Goal: Information Seeking & Learning: Learn about a topic

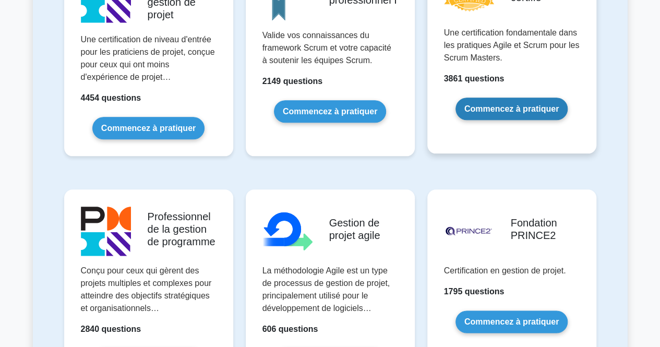
scroll to position [514, 0]
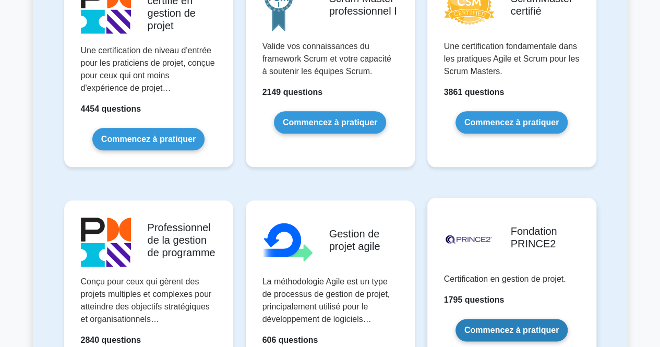
click at [515, 322] on link "Commencez à pratiquer" at bounding box center [511, 330] width 112 height 22
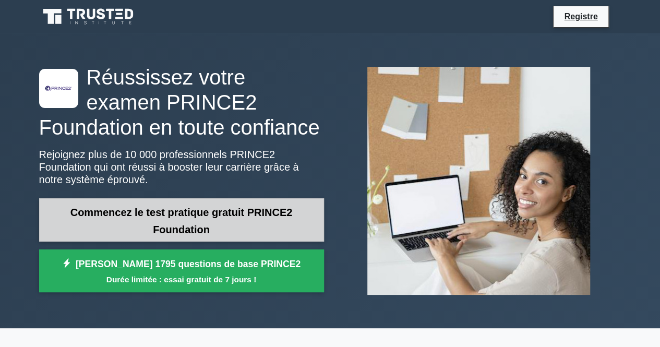
click at [216, 208] on font "Commencez le test pratique gratuit PRINCE2 Foundation" at bounding box center [181, 221] width 222 height 29
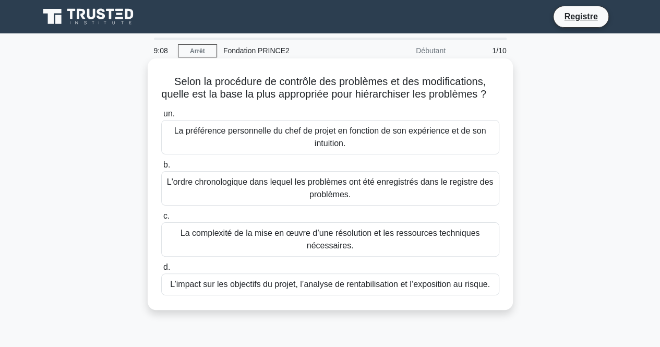
click at [232, 288] on font "L’impact sur les objectifs du projet, l’analyse de rentabilisation et l’exposit…" at bounding box center [330, 284] width 320 height 9
click at [161, 271] on input "d. L’impact sur les objectifs du projet, l’analyse de rentabilisation et l’expo…" at bounding box center [161, 267] width 0 height 7
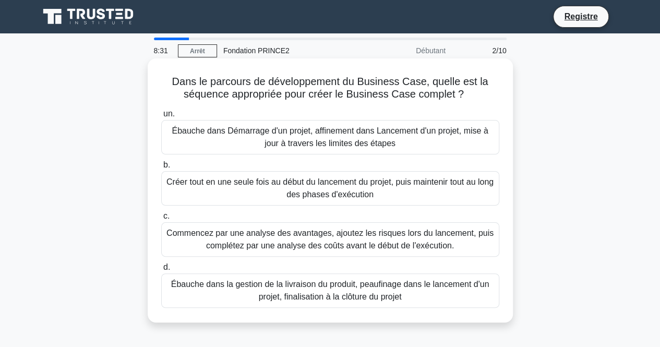
click at [298, 135] on font "Ébauche dans Démarrage d'un projet, affinement dans Lancement d'un projet, mise…" at bounding box center [330, 136] width 316 height 21
click at [161, 117] on input "un. Ébauche dans Démarrage d'un projet, affinement dans Lancement d'un projet, …" at bounding box center [161, 114] width 0 height 7
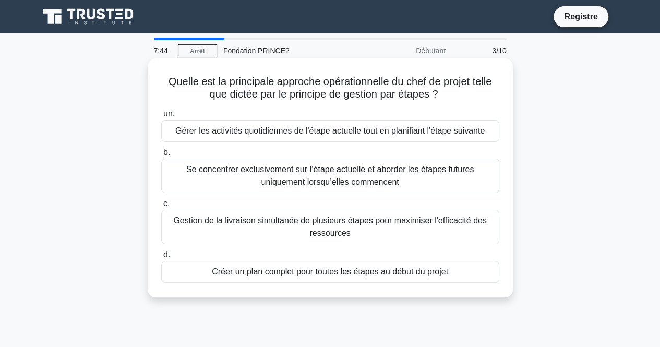
click at [237, 134] on font "Gérer les activités quotidiennes de l'étape actuelle tout en planifiant l'étape…" at bounding box center [329, 130] width 309 height 9
click at [161, 117] on input "un. Gérer les activités quotidiennes de l'étape actuelle tout en planifiant l'é…" at bounding box center [161, 114] width 0 height 7
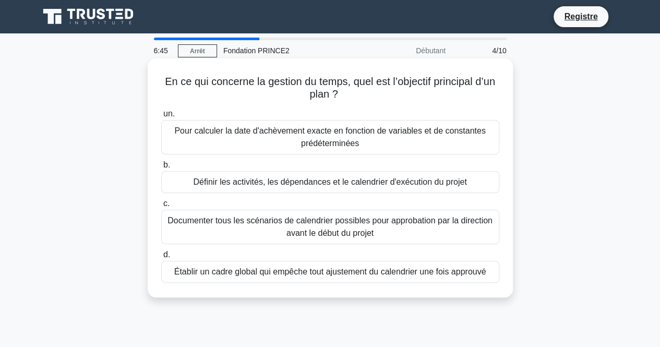
click at [232, 183] on font "Définir les activités, les dépendances et le calendrier d'exécution du projet" at bounding box center [329, 181] width 273 height 9
click at [161, 168] on input "b. Définir les activités, les dépendances et le calendrier d'exécution du projet" at bounding box center [161, 165] width 0 height 7
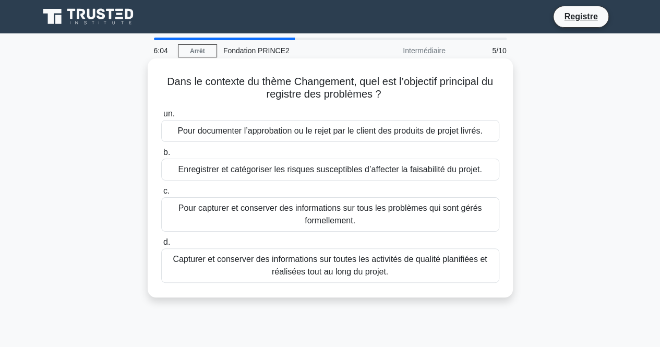
click at [244, 173] on font "Enregistrer et catégoriser les risques susceptibles d’affecter la faisabilité d…" at bounding box center [330, 169] width 304 height 9
click at [161, 156] on input "b. Enregistrer et catégoriser les risques susceptibles d’affecter la faisabilit…" at bounding box center [161, 152] width 0 height 7
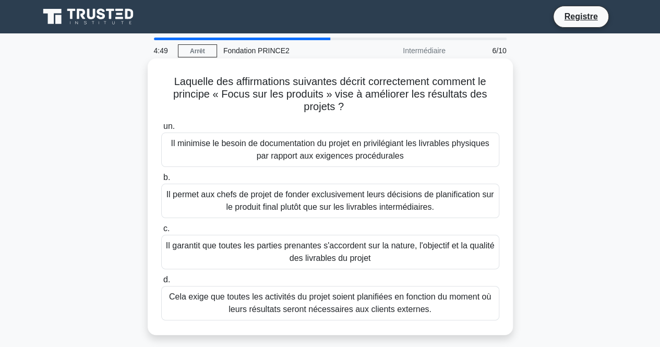
click at [262, 251] on font "Il garantit que toutes les parties prenantes s'accordent sur la nature, l'objec…" at bounding box center [330, 251] width 329 height 21
click at [161, 232] on input "c. Il garantit que toutes les parties prenantes s'accordent sur la nature, l'ob…" at bounding box center [161, 228] width 0 height 7
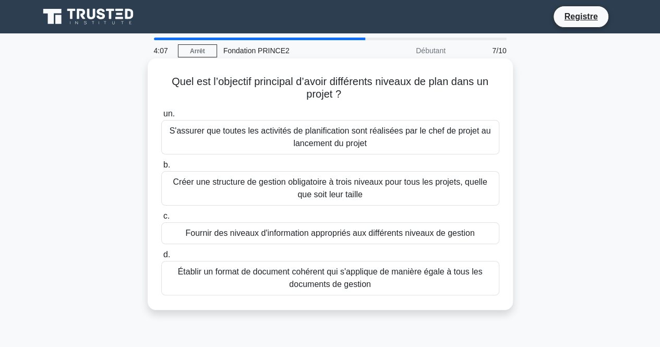
click at [244, 237] on font "Fournir des niveaux d'information appropriés aux différents niveaux de gestion" at bounding box center [329, 232] width 289 height 9
click at [161, 220] on input "c. Fournir des niveaux d'information appropriés aux différents niveaux de gesti…" at bounding box center [161, 216] width 0 height 7
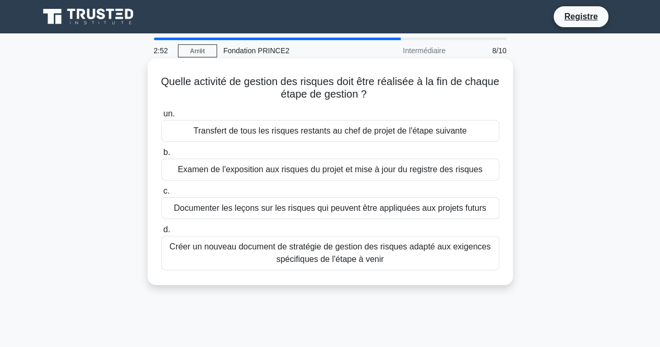
click at [255, 211] on font "Documenter les leçons sur les risques qui peuvent être appliquées aux projets f…" at bounding box center [330, 207] width 312 height 9
click at [161, 195] on input "c. Documenter les leçons sur les risques qui peuvent être appliquées aux projet…" at bounding box center [161, 191] width 0 height 7
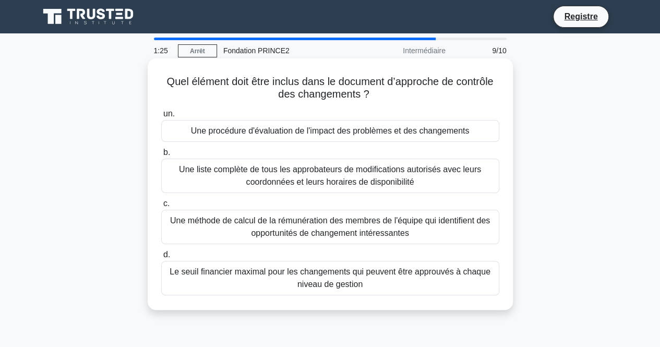
click at [279, 135] on font "Une procédure d'évaluation de l'impact des problèmes et des changements" at bounding box center [330, 130] width 279 height 9
click at [161, 117] on input "un. Une procédure d'évaluation de l'impact des problèmes et des changements" at bounding box center [161, 114] width 0 height 7
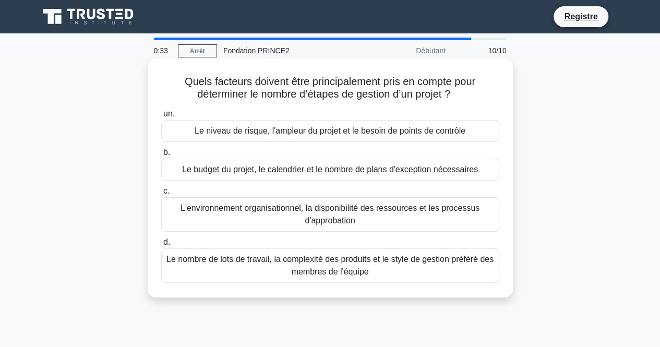
click at [272, 133] on font "Le niveau de risque, l'ampleur du projet et le besoin de points de contrôle" at bounding box center [330, 130] width 271 height 9
click at [161, 117] on input "un. Le niveau de risque, l'ampleur du projet et le besoin de points de contrôle" at bounding box center [161, 114] width 0 height 7
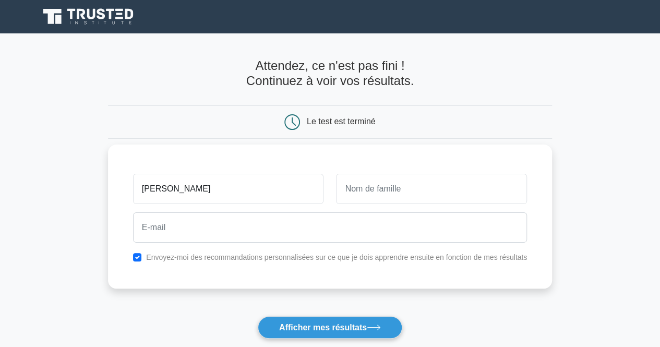
type input "jessica"
click at [357, 195] on input "text" at bounding box center [431, 189] width 191 height 30
type input "kouacou"
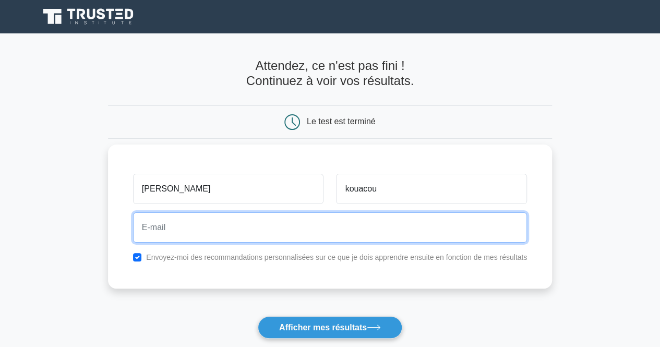
click at [319, 236] on input "email" at bounding box center [330, 227] width 394 height 30
type input "jkouacou@gmail.com"
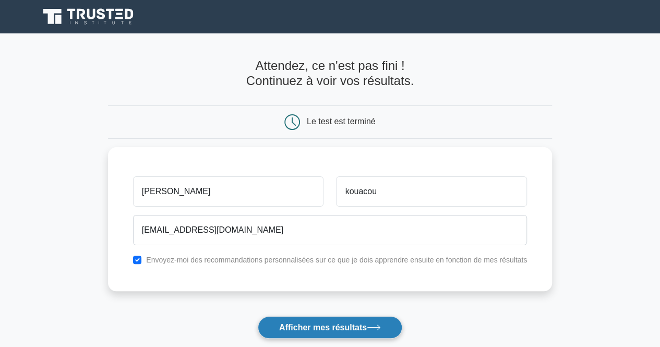
click at [335, 323] on font "Afficher mes résultats" at bounding box center [323, 327] width 88 height 9
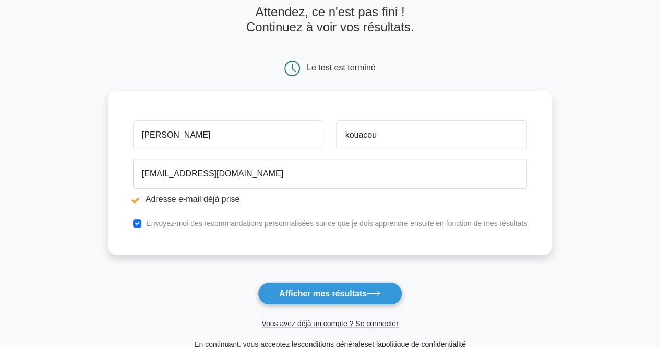
scroll to position [94, 0]
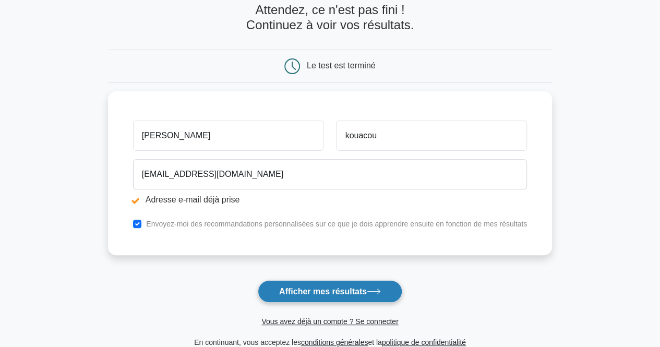
click at [335, 292] on font "Afficher mes résultats" at bounding box center [323, 291] width 88 height 9
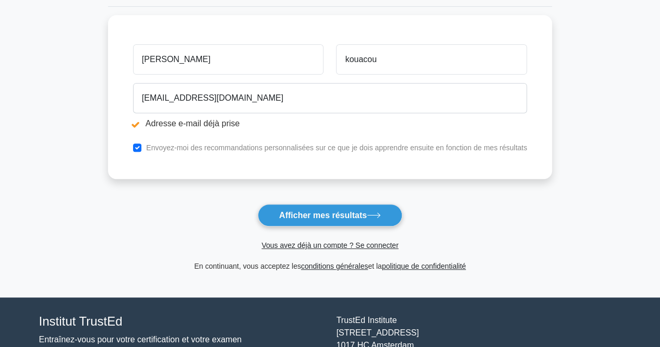
scroll to position [171, 0]
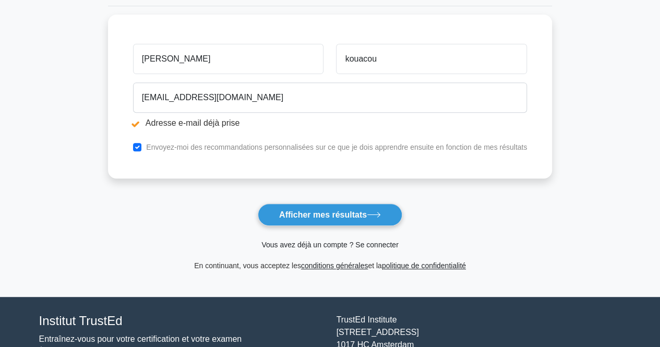
click at [323, 241] on font "Vous avez déjà un compte ? Se connecter" at bounding box center [329, 244] width 137 height 8
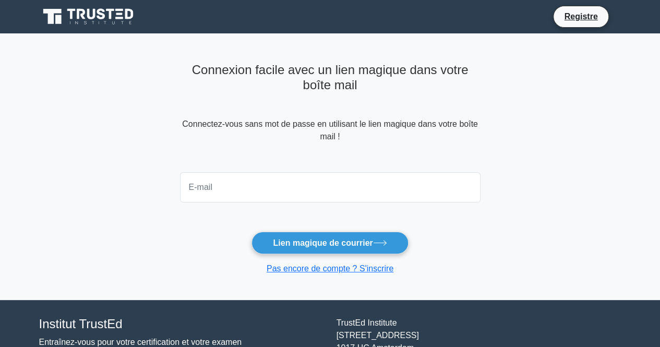
click at [318, 187] on input "email" at bounding box center [330, 187] width 300 height 30
type input "[EMAIL_ADDRESS][DOMAIN_NAME]"
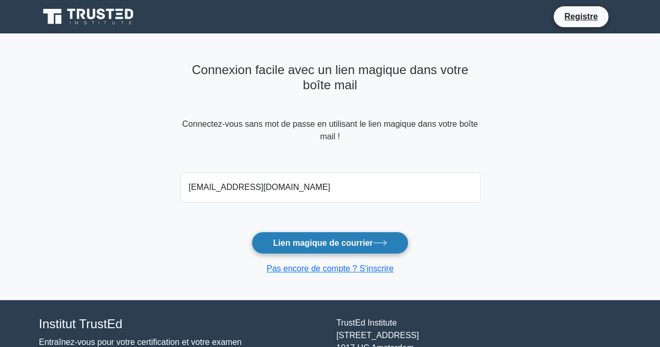
click at [312, 244] on font "Lien magique de courrier" at bounding box center [323, 242] width 100 height 9
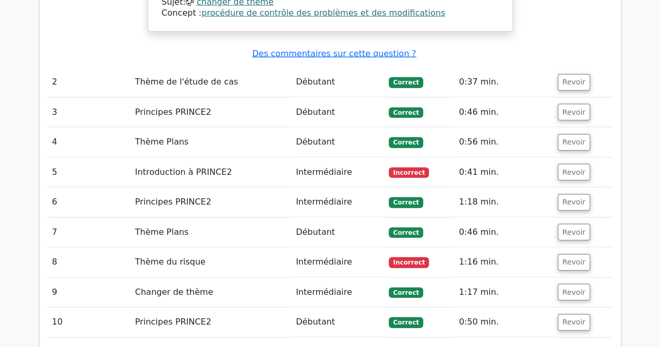
scroll to position [1387, 0]
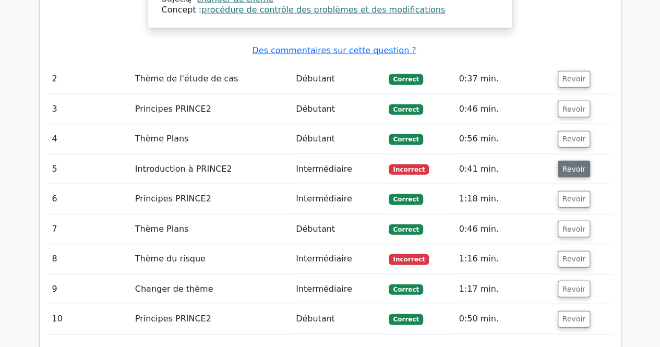
click at [578, 165] on font "Revoir" at bounding box center [573, 169] width 23 height 8
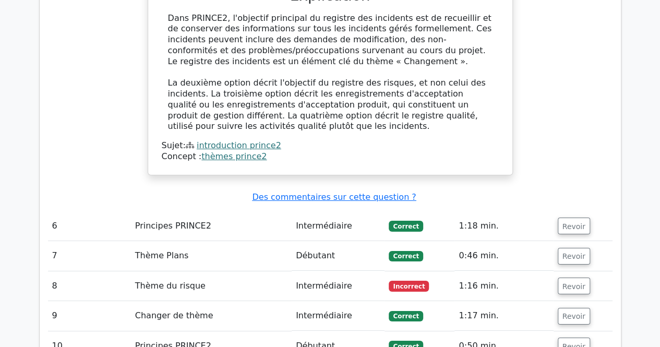
scroll to position [1827, 0]
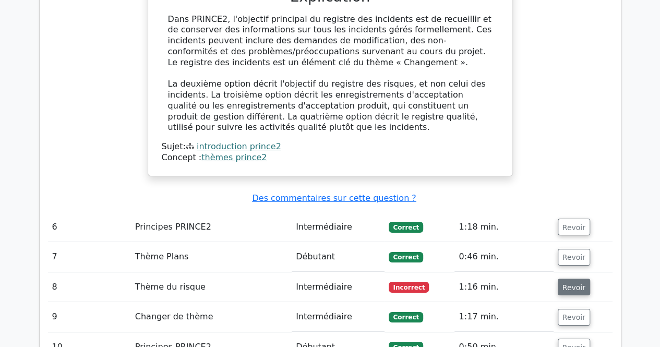
click at [573, 283] on font "Revoir" at bounding box center [573, 287] width 23 height 8
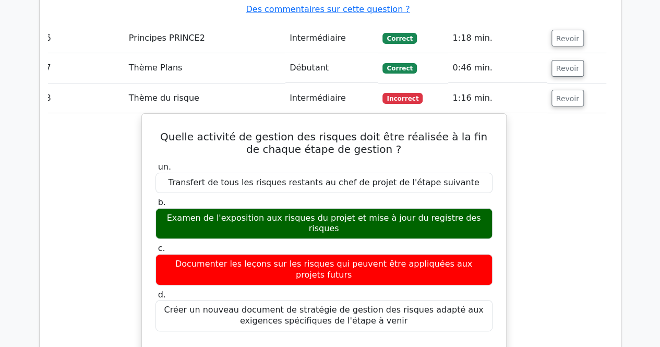
scroll to position [2017, 0]
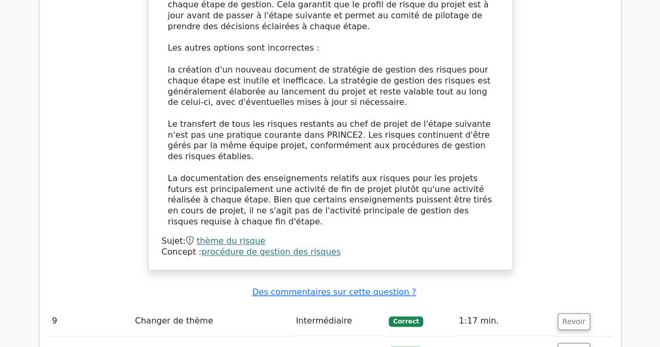
scroll to position [2365, 0]
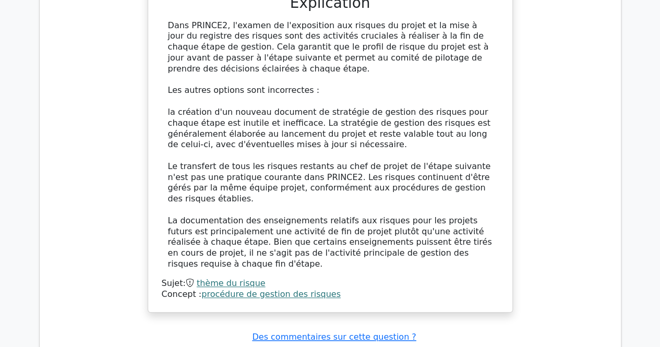
click at [233, 278] on font "thème du risque" at bounding box center [231, 283] width 69 height 10
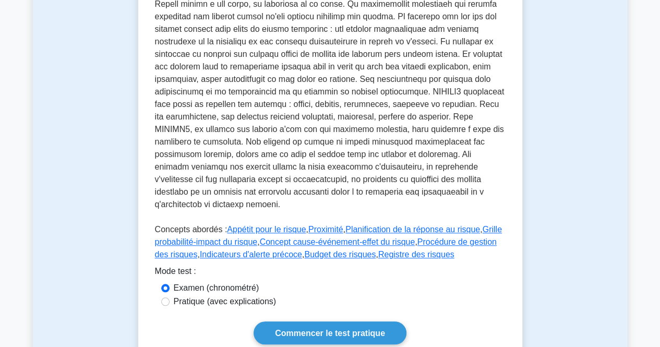
scroll to position [346, 0]
click at [167, 297] on input "Pratique (avec explications)" at bounding box center [165, 301] width 8 height 8
radio input "true"
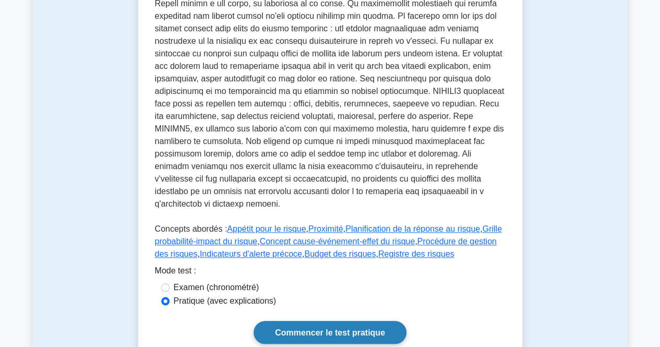
click at [306, 328] on font "Commencer le test pratique" at bounding box center [330, 332] width 110 height 9
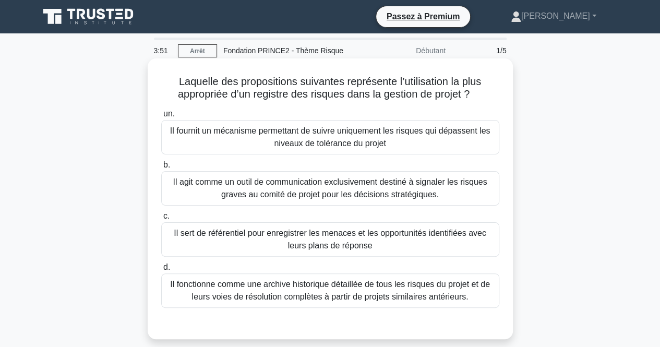
click at [274, 240] on font "Il sert de référentiel pour enregistrer les menaces et les opportunités identif…" at bounding box center [330, 239] width 329 height 25
click at [161, 220] on input "c. Il sert de référentiel pour enregistrer les menaces et les opportunités iden…" at bounding box center [161, 216] width 0 height 7
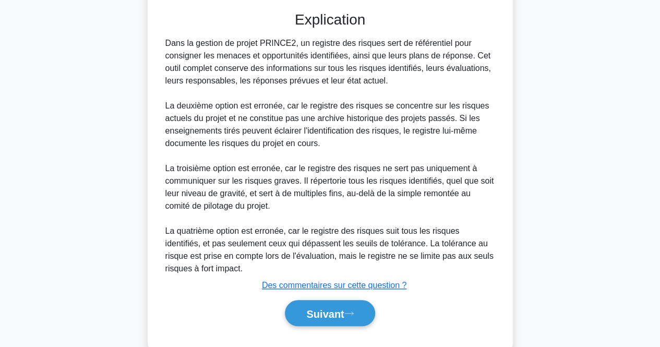
scroll to position [312, 0]
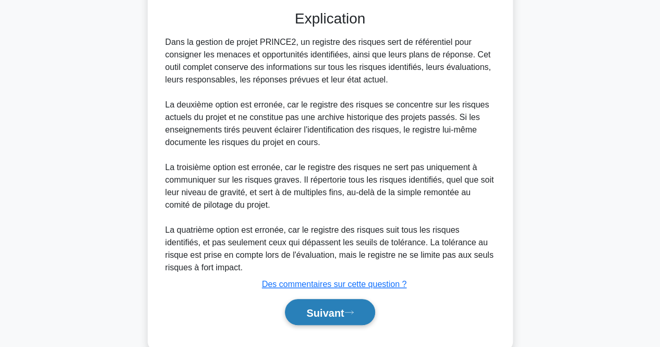
click at [332, 312] on font "Suivant" at bounding box center [325, 312] width 38 height 11
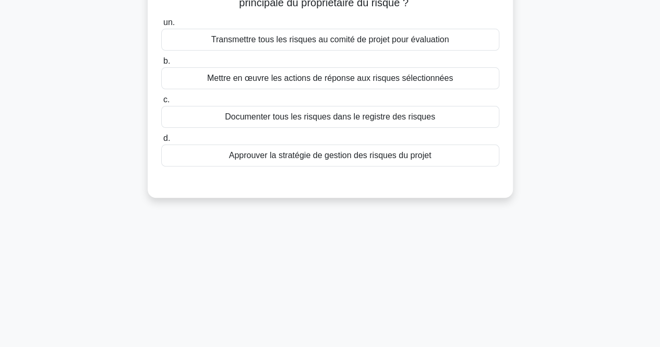
scroll to position [0, 0]
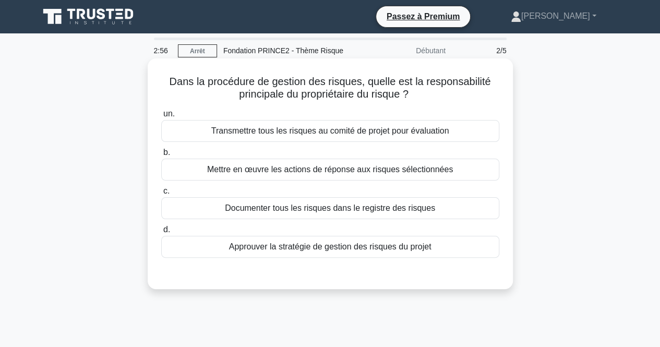
click at [276, 174] on font "Mettre en œuvre les actions de réponse aux risques sélectionnées" at bounding box center [330, 169] width 246 height 9
click at [161, 156] on input "b. Mettre en œuvre les actions de réponse aux risques sélectionnées" at bounding box center [161, 152] width 0 height 7
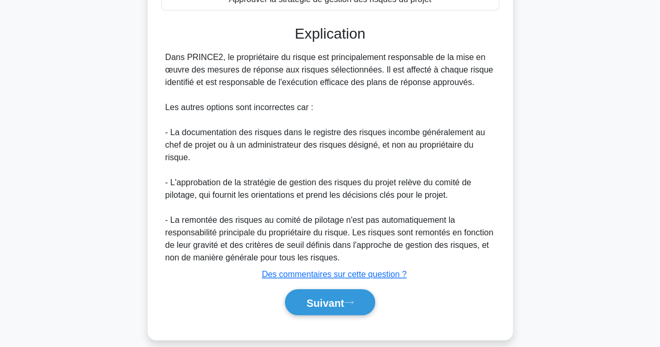
scroll to position [259, 0]
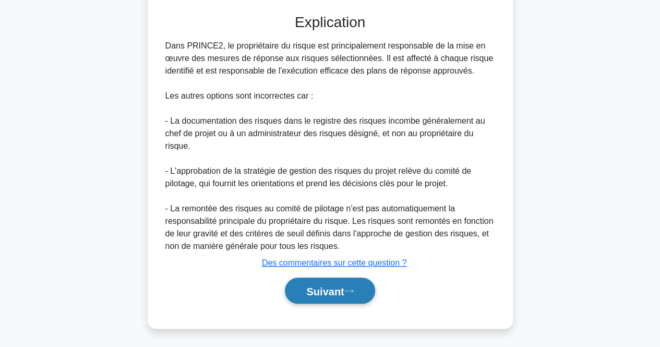
click at [299, 293] on button "Suivant" at bounding box center [330, 290] width 90 height 27
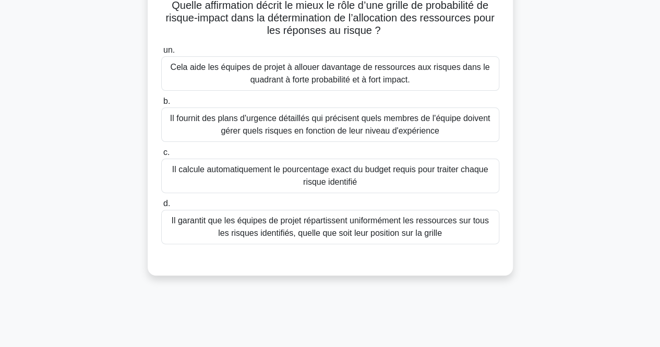
scroll to position [0, 0]
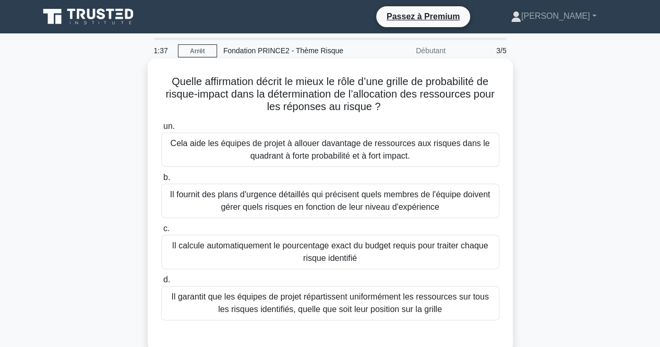
click at [320, 259] on font "Il calcule automatiquement le pourcentage exact du budget requis pour traiter c…" at bounding box center [330, 251] width 316 height 21
click at [161, 232] on input "c. Il calcule automatiquement le pourcentage exact du budget requis pour traite…" at bounding box center [161, 228] width 0 height 7
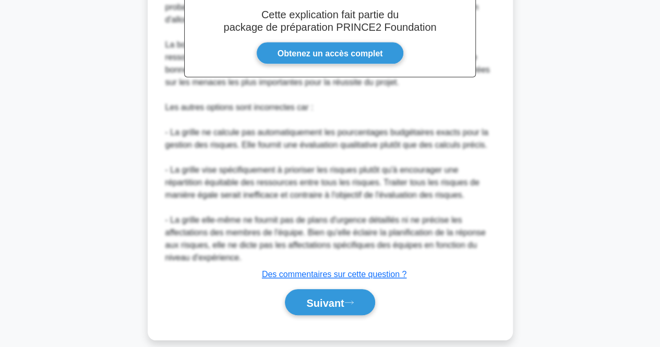
scroll to position [397, 0]
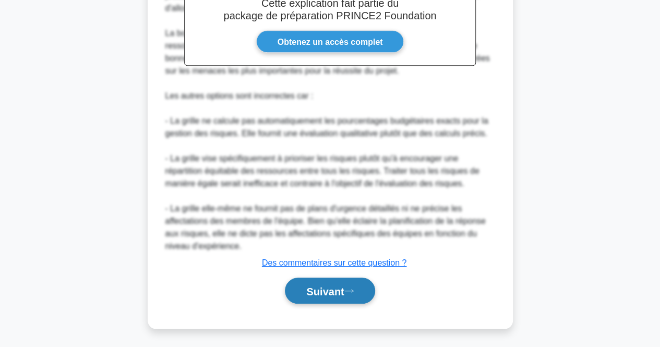
click at [320, 287] on font "Suivant" at bounding box center [325, 290] width 38 height 11
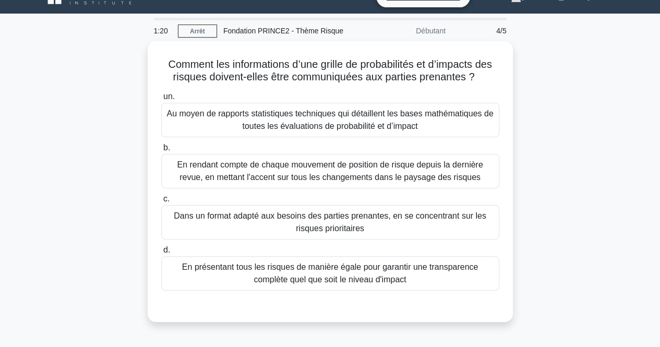
scroll to position [0, 0]
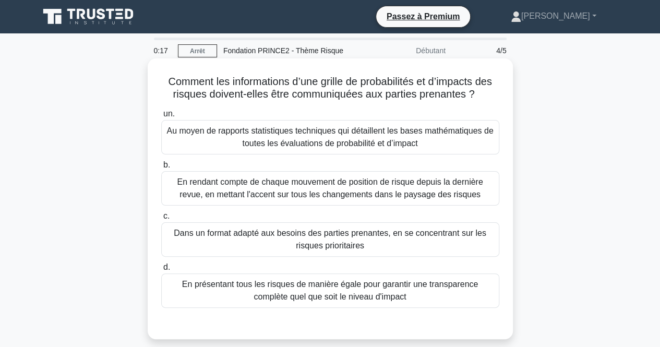
click at [368, 144] on font "Au moyen de rapports statistiques techniques qui détaillent les bases mathémati…" at bounding box center [329, 136] width 326 height 21
click at [161, 117] on input "un. Au moyen de rapports statistiques techniques qui détaillent les bases mathé…" at bounding box center [161, 114] width 0 height 7
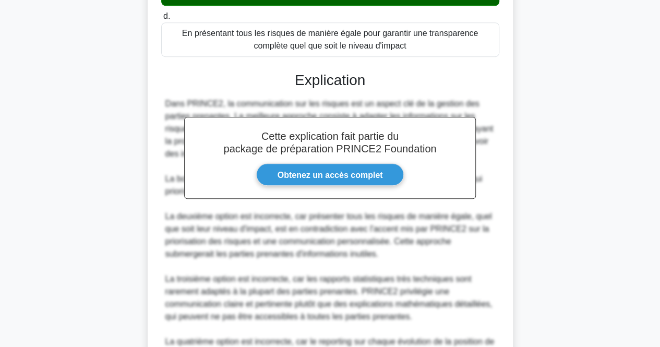
scroll to position [397, 0]
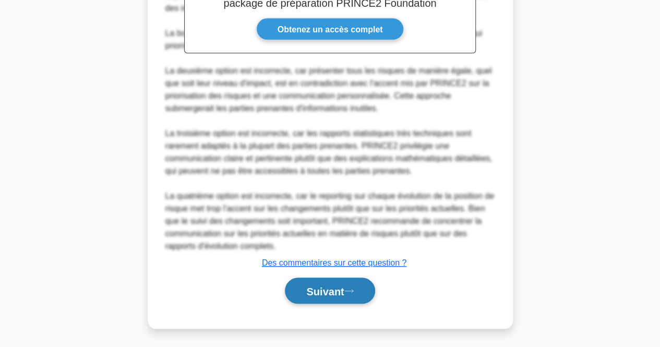
click at [344, 285] on font "Suivant" at bounding box center [325, 290] width 38 height 11
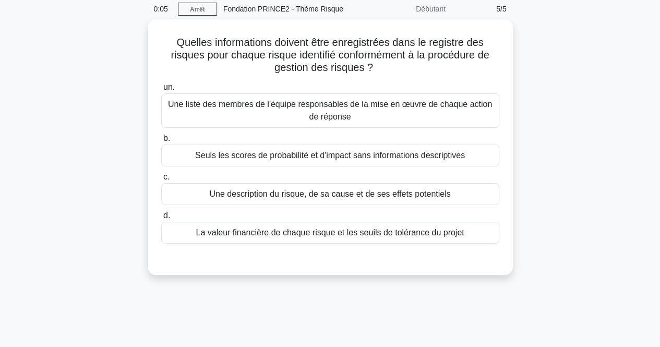
scroll to position [0, 0]
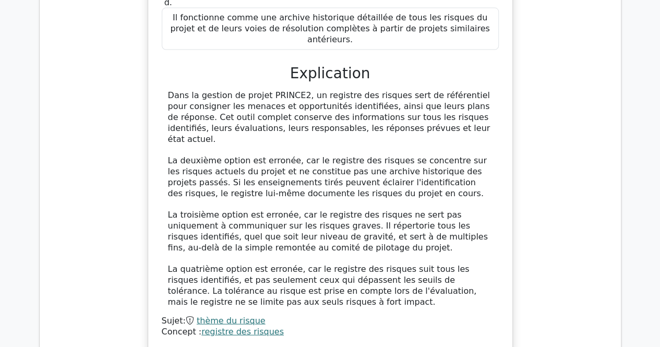
scroll to position [1047, 0]
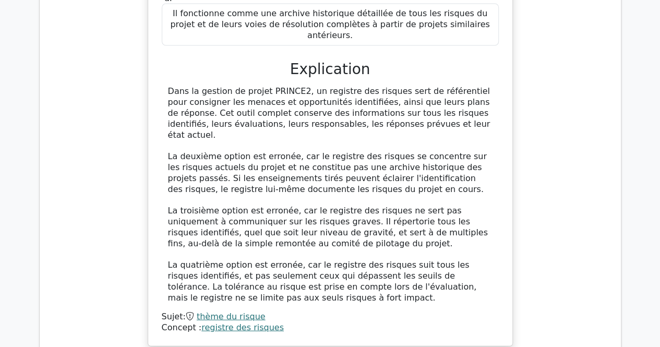
click at [221, 311] on font "thème du risque" at bounding box center [231, 316] width 69 height 10
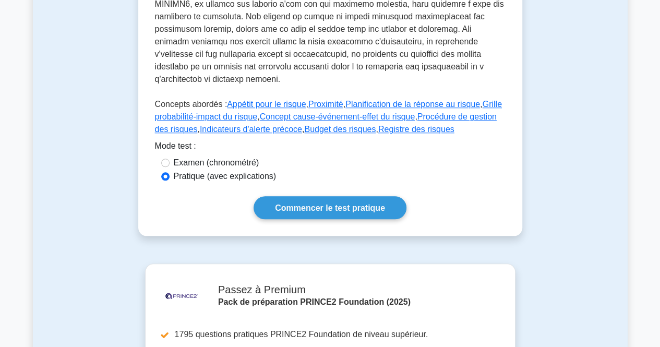
scroll to position [471, 0]
click at [164, 158] on input "Examen (chronométré)" at bounding box center [165, 162] width 8 height 8
radio input "true"
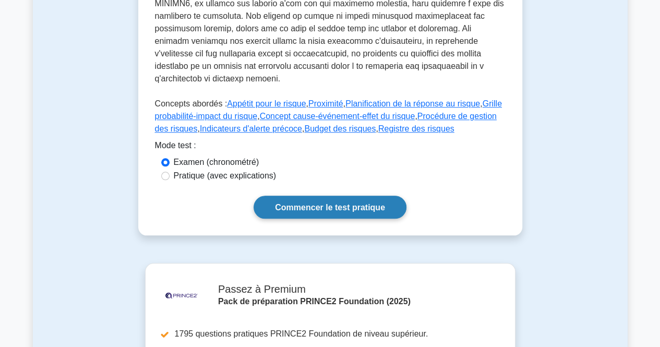
click at [304, 203] on font "Commencer le test pratique" at bounding box center [330, 207] width 110 height 9
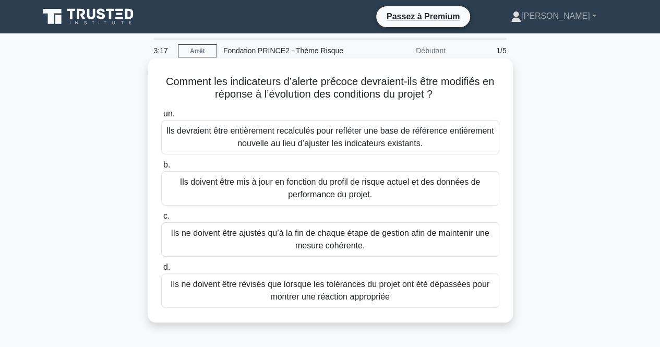
click at [296, 191] on font "Ils doivent être mis à jour en fonction du profil de risque actuel et des donné…" at bounding box center [330, 187] width 300 height 21
click at [161, 168] on input "b. Ils doivent être mis à jour en fonction du profil de risque actuel et des do…" at bounding box center [161, 165] width 0 height 7
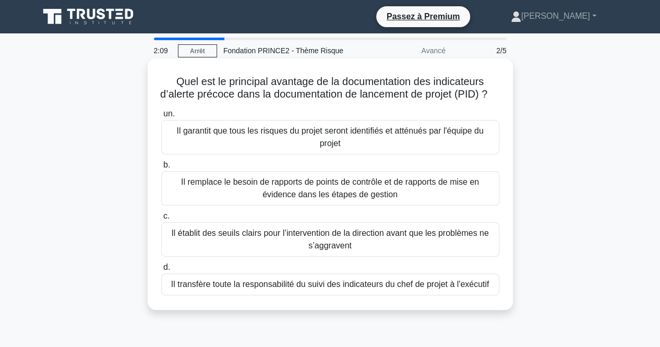
click at [328, 250] on font "Il établit des seuils clairs pour l’intervention de la direction avant que les …" at bounding box center [329, 238] width 317 height 21
click at [161, 220] on input "c. Il établit des seuils clairs pour l’intervention de la direction avant que l…" at bounding box center [161, 216] width 0 height 7
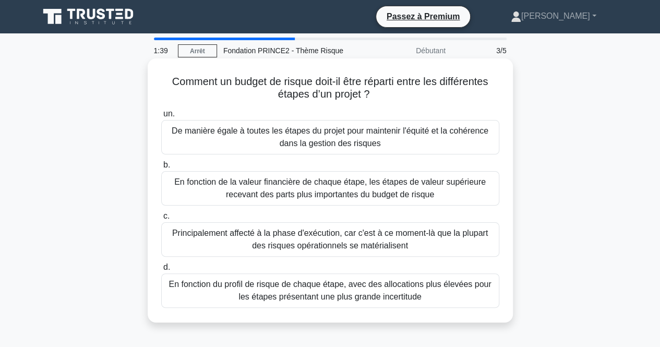
click at [321, 290] on font "En fonction du profil de risque de chaque étape, avec des allocations plus élev…" at bounding box center [329, 290] width 322 height 21
click at [161, 271] on input "d. En fonction du profil de risque de chaque étape, avec des allocations plus é…" at bounding box center [161, 267] width 0 height 7
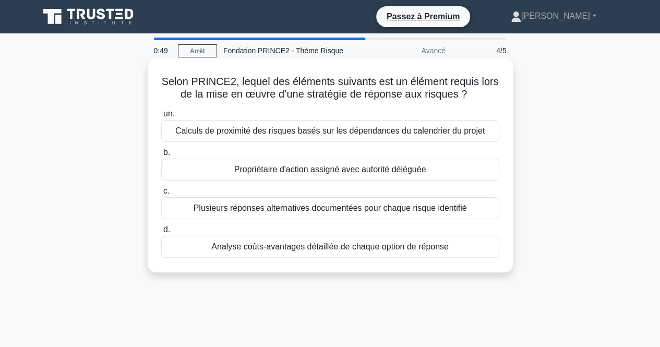
click at [309, 174] on font "Propriétaire d'action assigné avec autorité déléguée" at bounding box center [330, 169] width 192 height 9
click at [161, 156] on input "b. Propriétaire d'action assigné avec autorité déléguée" at bounding box center [161, 152] width 0 height 7
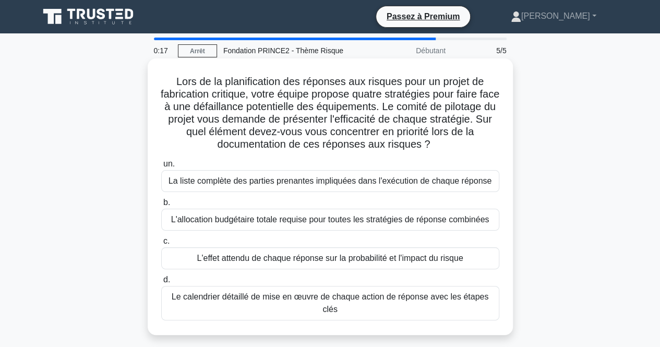
click at [324, 256] on font "L'effet attendu de chaque réponse sur la probabilité et l'impact du risque" at bounding box center [330, 257] width 266 height 9
click at [161, 245] on input "c. L'effet attendu de chaque réponse sur la probabilité et l'impact du risque" at bounding box center [161, 241] width 0 height 7
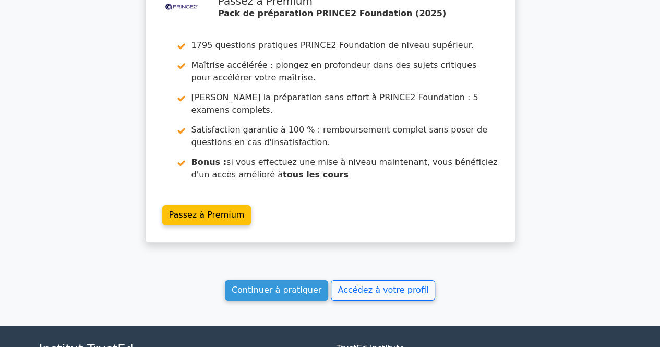
scroll to position [1716, 0]
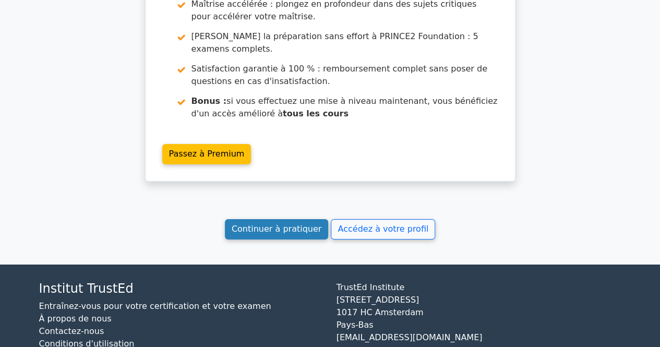
click at [300, 224] on font "Continuer à pratiquer" at bounding box center [277, 229] width 90 height 10
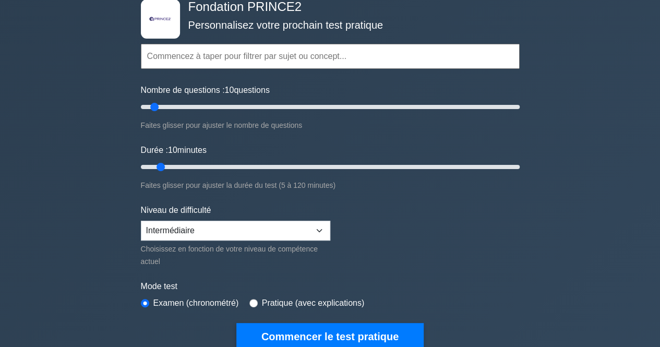
scroll to position [71, 0]
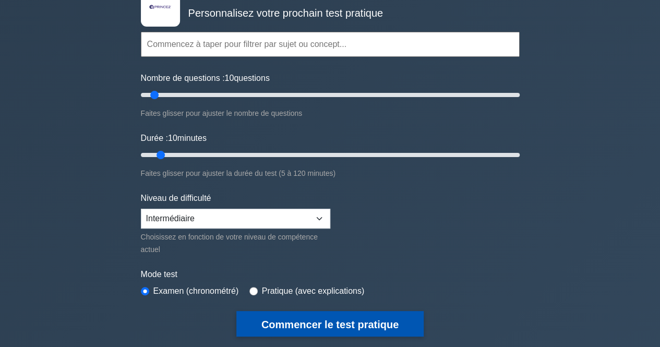
click at [354, 324] on font "Commencer le test pratique" at bounding box center [329, 324] width 137 height 11
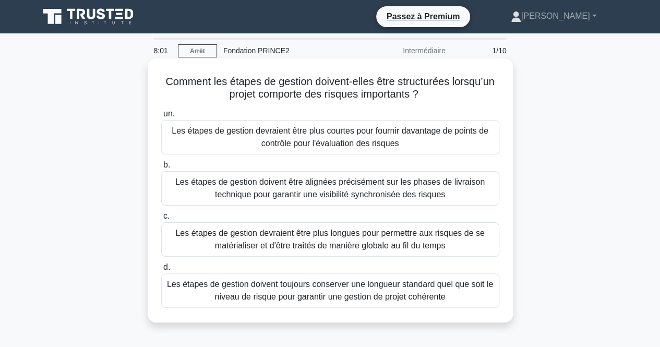
click at [339, 136] on font "Les étapes de gestion devraient être plus courtes pour fournir davantage de poi…" at bounding box center [330, 136] width 317 height 21
click at [161, 117] on input "un. Les étapes de gestion devraient être plus courtes pour fournir davantage de…" at bounding box center [161, 114] width 0 height 7
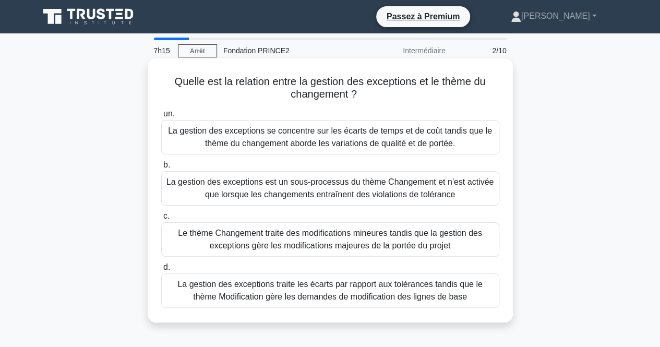
click at [297, 293] on font "La gestion des exceptions traite les écarts par rapport aux tolérances tandis q…" at bounding box center [329, 290] width 305 height 21
click at [161, 271] on input "d. La gestion des exceptions traite les écarts par rapport aux tolérances tandi…" at bounding box center [161, 267] width 0 height 7
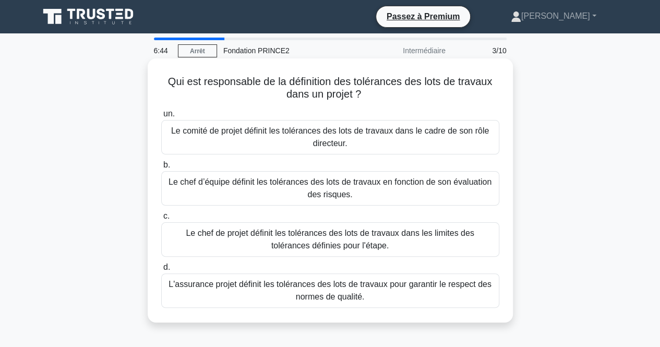
click at [280, 246] on font "Le chef de projet définit les tolérances des lots de travaux dans les limites d…" at bounding box center [330, 239] width 329 height 25
click at [161, 220] on input "c. Le chef de projet définit les tolérances des lots de travaux dans les limite…" at bounding box center [161, 216] width 0 height 7
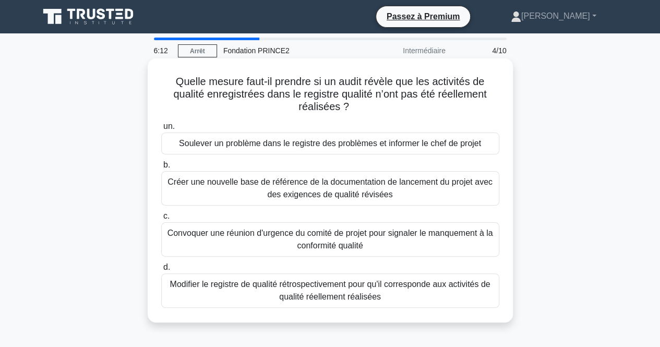
click at [291, 147] on font "Soulever un problème dans le registre des problèmes et informer le chef de proj…" at bounding box center [330, 143] width 302 height 9
click at [161, 130] on input "un. Soulever un problème dans le registre des problèmes et informer le chef de …" at bounding box center [161, 126] width 0 height 7
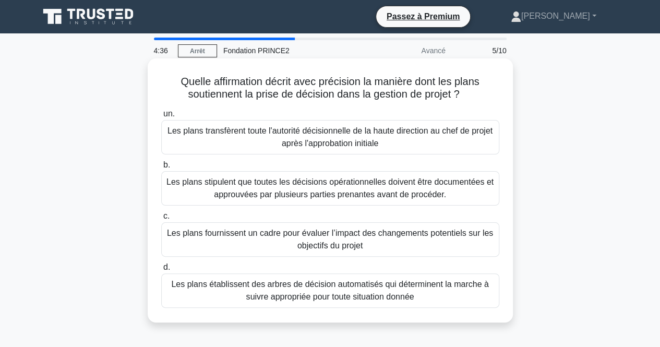
click at [271, 135] on font "Les plans transfèrent toute l'autorité décisionnelle de la haute direction au c…" at bounding box center [329, 136] width 325 height 21
click at [161, 117] on input "un. Les plans transfèrent toute l'autorité décisionnelle de la haute direction …" at bounding box center [161, 114] width 0 height 7
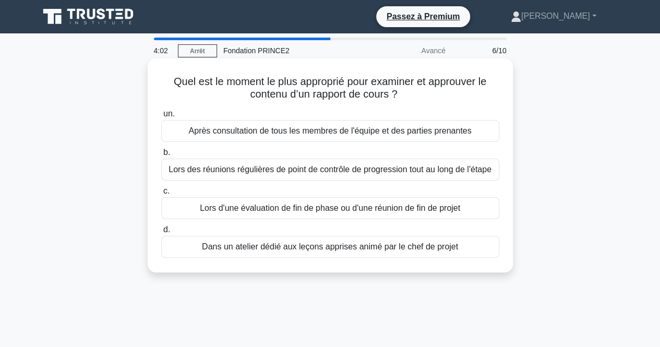
click at [271, 169] on font "Lors des réunions régulières de point de contrôle de progression tout au long d…" at bounding box center [329, 169] width 323 height 9
click at [161, 156] on input "b. Lors des réunions régulières de point de contrôle de progression tout au lon…" at bounding box center [161, 152] width 0 height 7
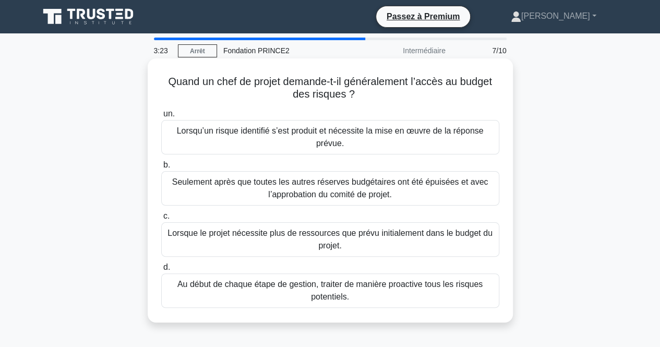
click at [337, 297] on font "Au début de chaque étape de gestion, traiter de manière proactive tous les risq…" at bounding box center [329, 290] width 305 height 21
click at [161, 271] on input "d. Au début de chaque étape de gestion, traiter de manière proactive tous les r…" at bounding box center [161, 267] width 0 height 7
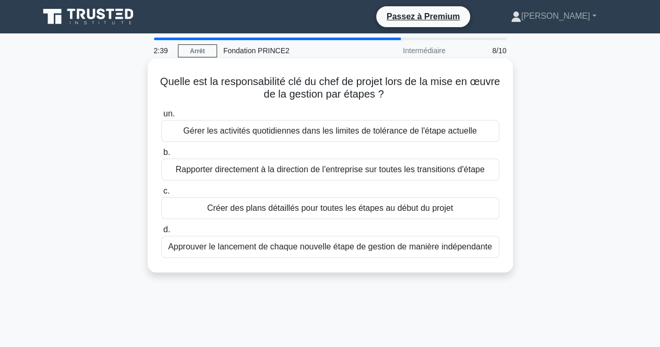
click at [291, 134] on font "Gérer les activités quotidiennes dans les limites de tolérance de l'étape actue…" at bounding box center [329, 130] width 293 height 9
click at [161, 117] on input "un. Gérer les activités quotidiennes dans les limites de tolérance de l'étape a…" at bounding box center [161, 114] width 0 height 7
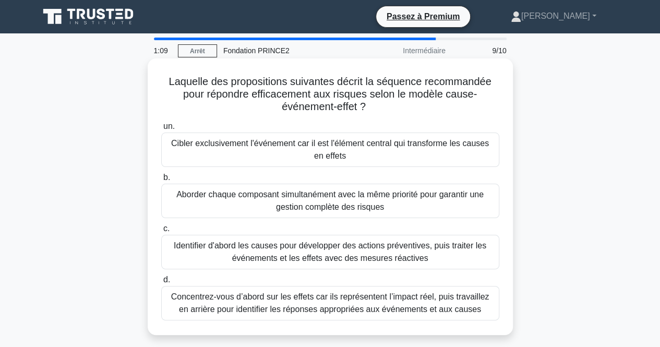
click at [295, 253] on font "Identifier d'abord les causes pour développer des actions préventives, puis tra…" at bounding box center [330, 251] width 312 height 21
click at [161, 232] on input "c. Identifier d'abord les causes pour développer des actions préventives, puis …" at bounding box center [161, 228] width 0 height 7
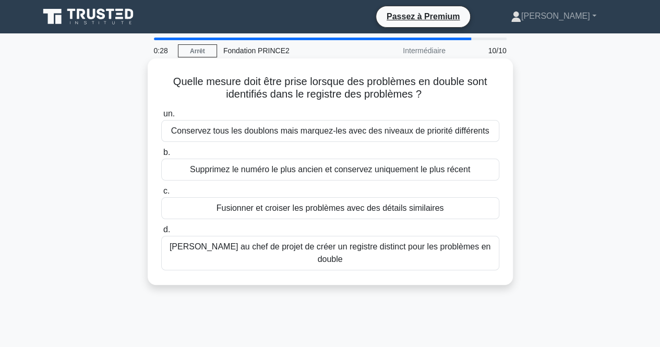
click at [288, 135] on font "Conservez tous les doublons mais marquez-les avec des niveaux de priorité diffé…" at bounding box center [330, 130] width 318 height 9
click at [161, 117] on input "un. Conservez tous les doublons mais marquez-les avec des niveaux de priorité d…" at bounding box center [161, 114] width 0 height 7
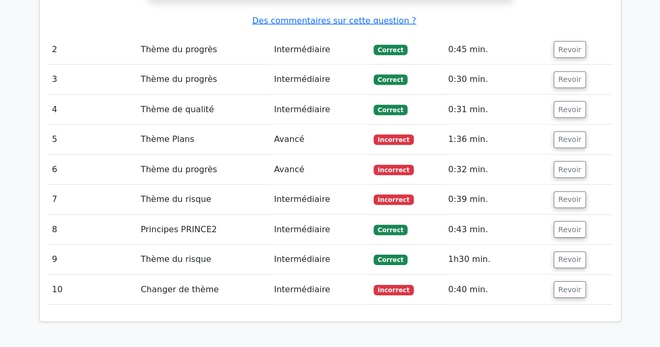
scroll to position [1495, 0]
